Goal: Find specific page/section: Find specific page/section

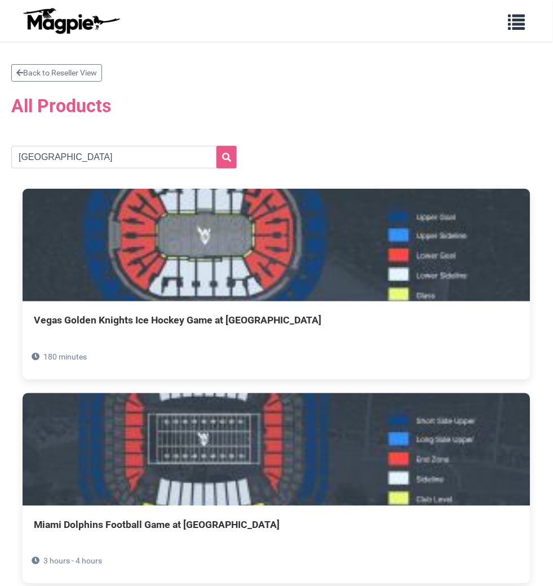
type input "[GEOGRAPHIC_DATA]"
click at [232, 156] on button "submit" at bounding box center [227, 157] width 20 height 23
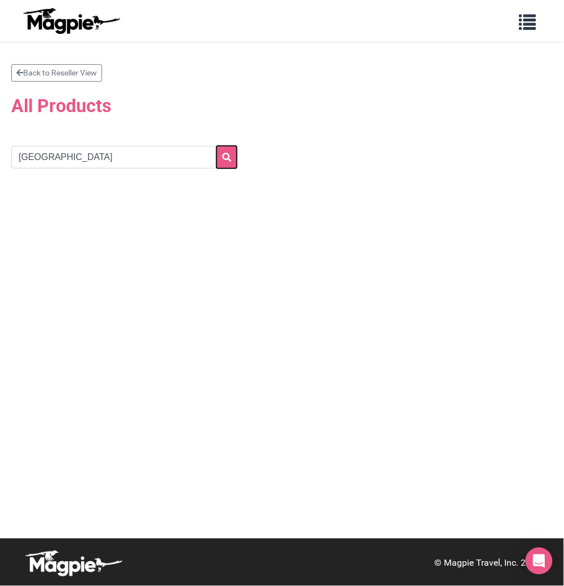
click at [230, 157] on icon "submit" at bounding box center [226, 157] width 9 height 9
